Goal: Information Seeking & Learning: Learn about a topic

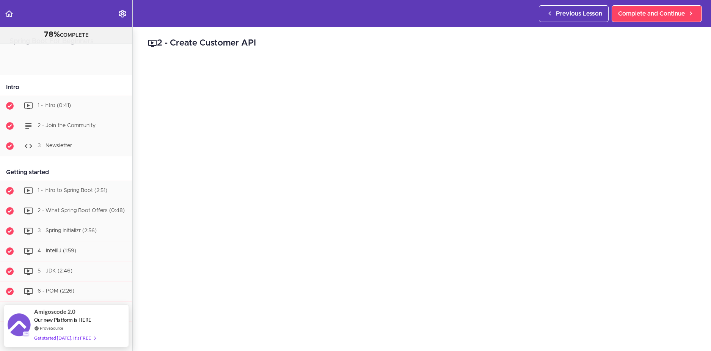
scroll to position [729, 0]
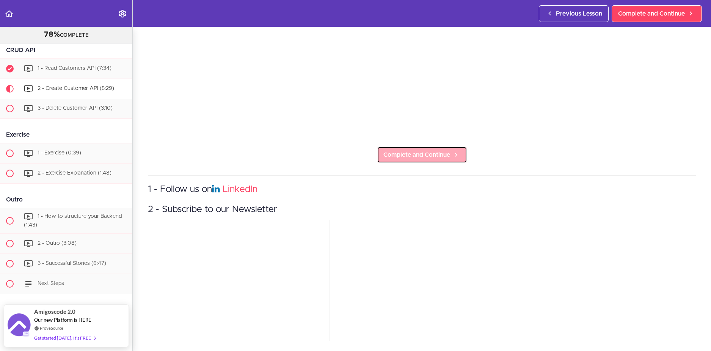
click at [393, 151] on span "Complete and Continue" at bounding box center [416, 154] width 67 height 9
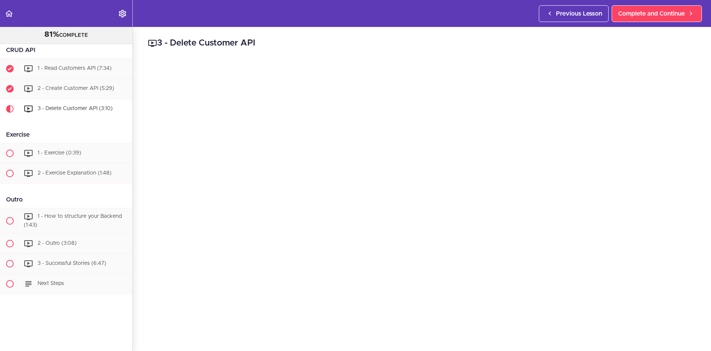
scroll to position [152, 0]
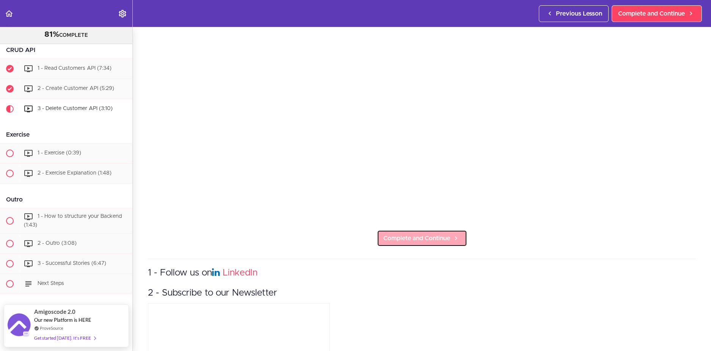
click at [423, 233] on span "Complete and Continue" at bounding box center [416, 237] width 67 height 9
click at [395, 239] on span "Complete and Continue" at bounding box center [416, 237] width 67 height 9
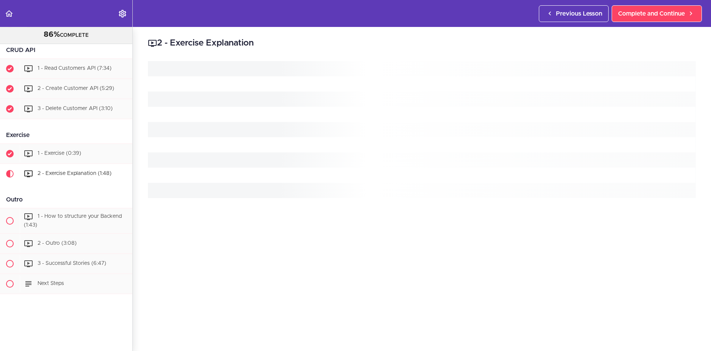
scroll to position [189, 0]
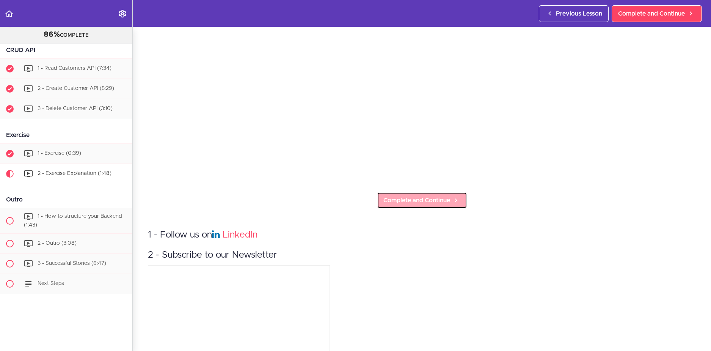
click at [394, 204] on link "Complete and Continue" at bounding box center [422, 200] width 90 height 17
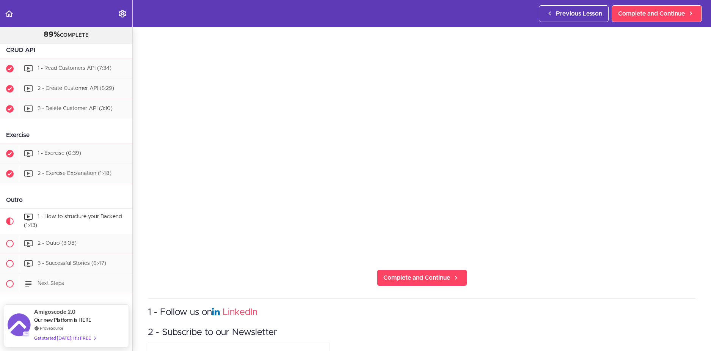
scroll to position [114, 0]
click at [431, 274] on span "Complete and Continue" at bounding box center [416, 275] width 67 height 9
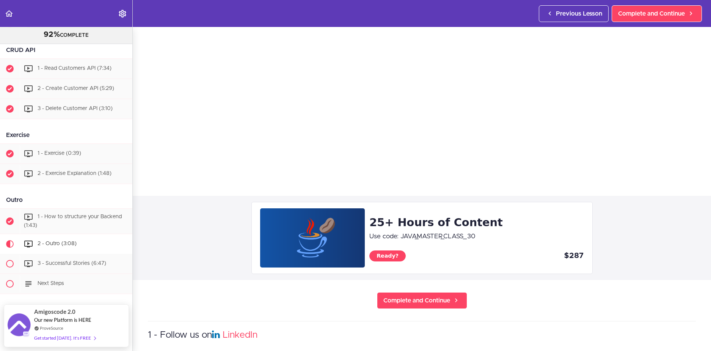
scroll to position [189, 0]
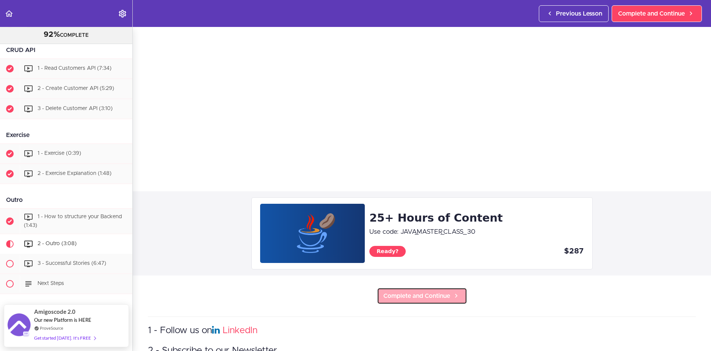
click at [409, 291] on span "Complete and Continue" at bounding box center [416, 295] width 67 height 9
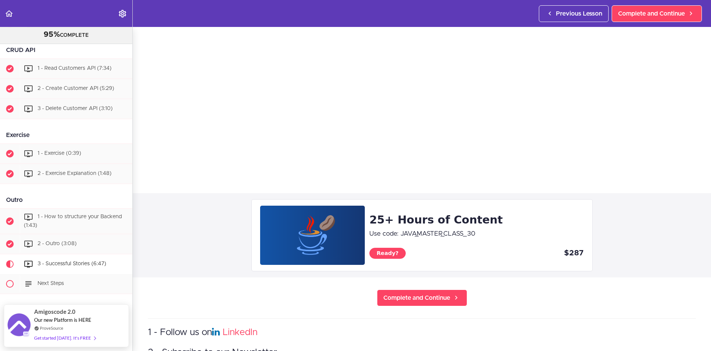
scroll to position [189, 0]
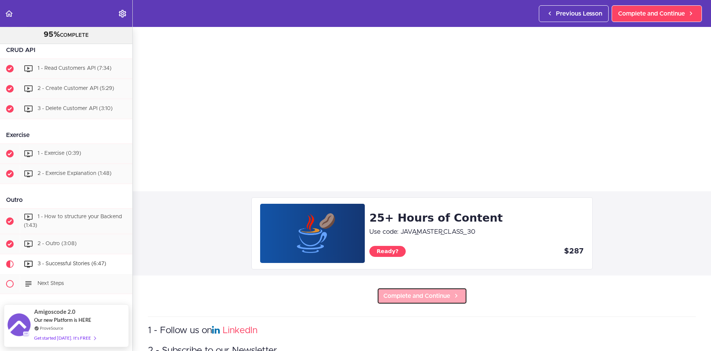
click at [420, 291] on span "Complete and Continue" at bounding box center [416, 295] width 67 height 9
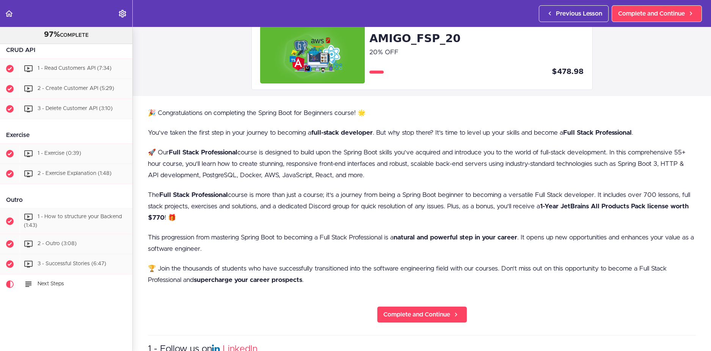
scroll to position [54, 0]
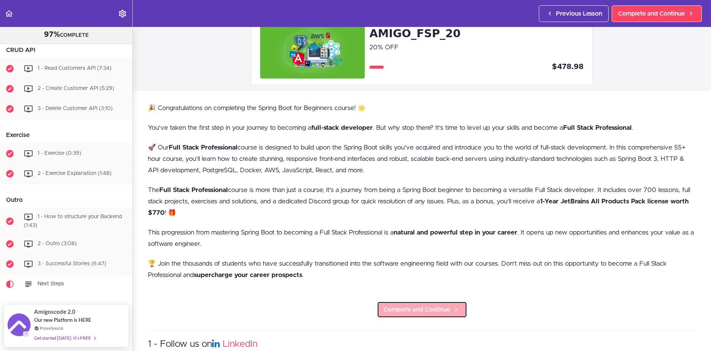
click at [428, 306] on span "Complete and Continue" at bounding box center [416, 309] width 67 height 9
click at [431, 309] on span "Complete and Continue" at bounding box center [416, 309] width 67 height 9
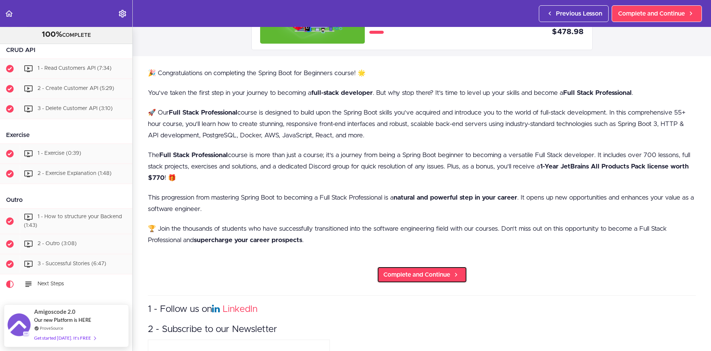
scroll to position [130, 0]
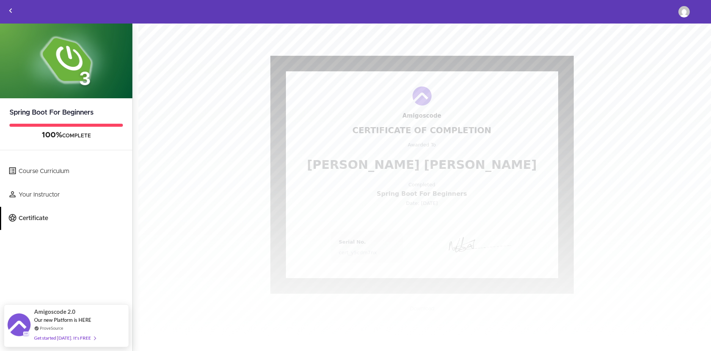
scroll to position [13, 0]
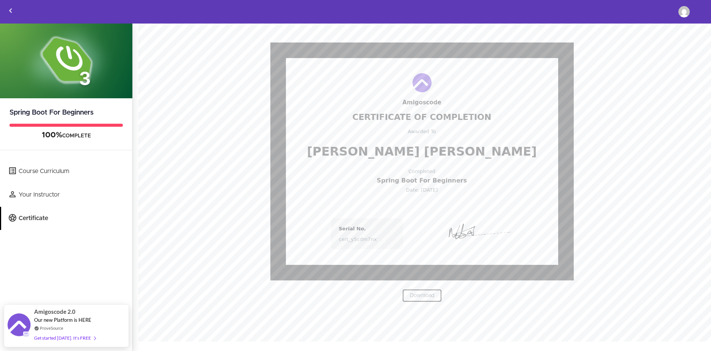
click at [428, 295] on link "Download" at bounding box center [421, 295] width 39 height 13
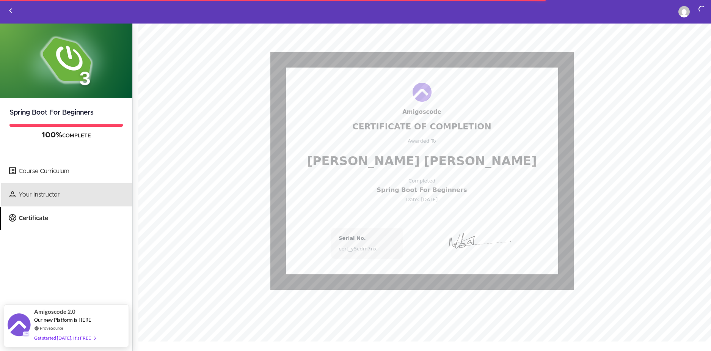
scroll to position [0, 0]
